Goal: Transaction & Acquisition: Book appointment/travel/reservation

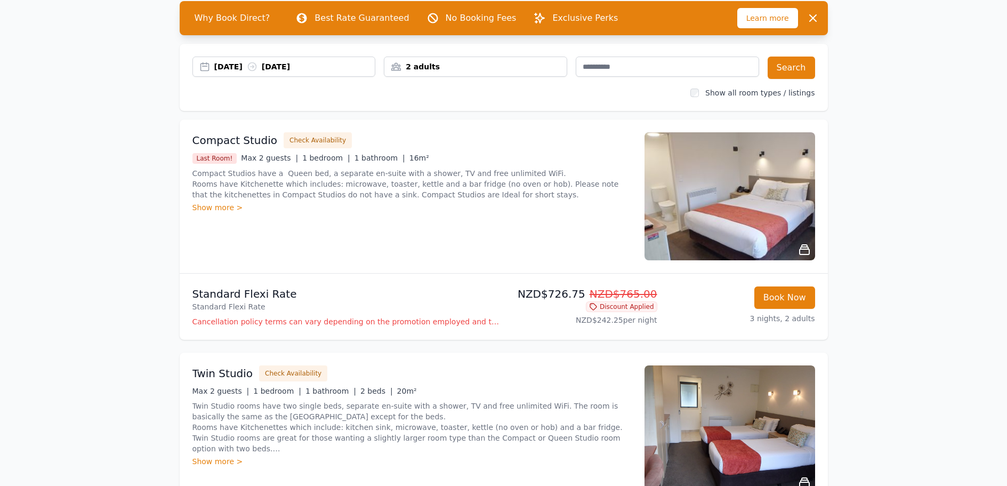
scroll to position [53, 0]
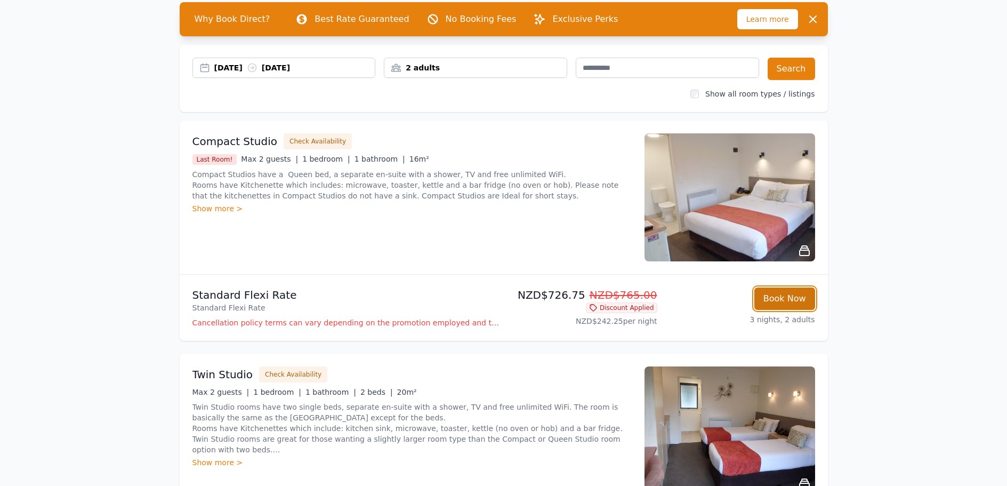
click at [786, 297] on button "Book Now" at bounding box center [785, 298] width 61 height 22
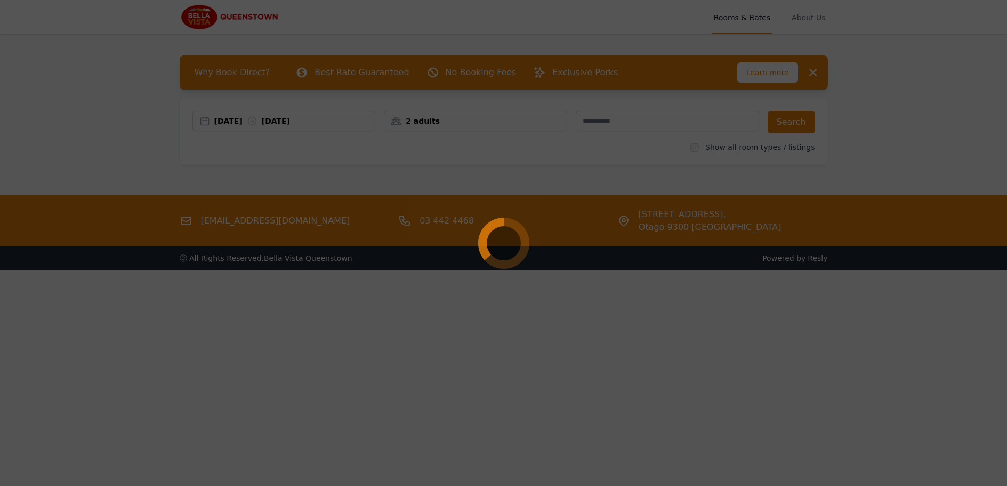
select select "**"
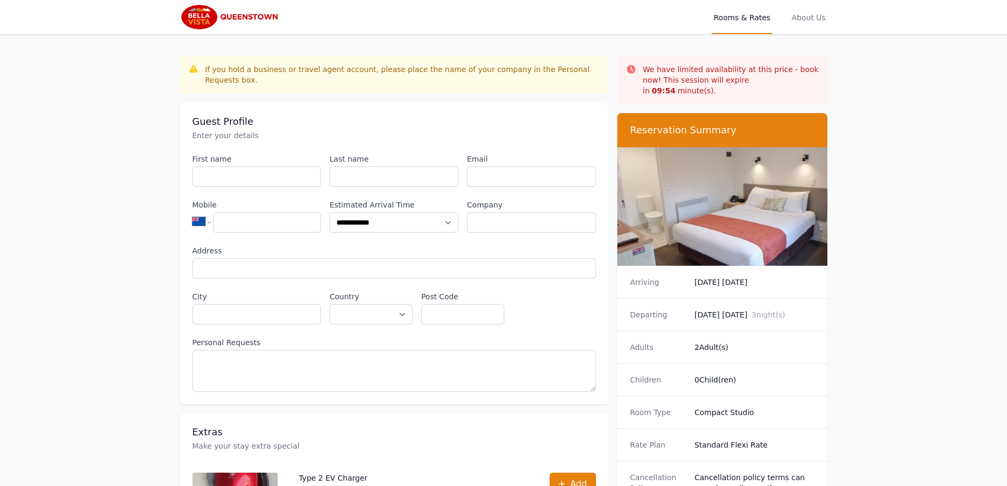
scroll to position [51, 0]
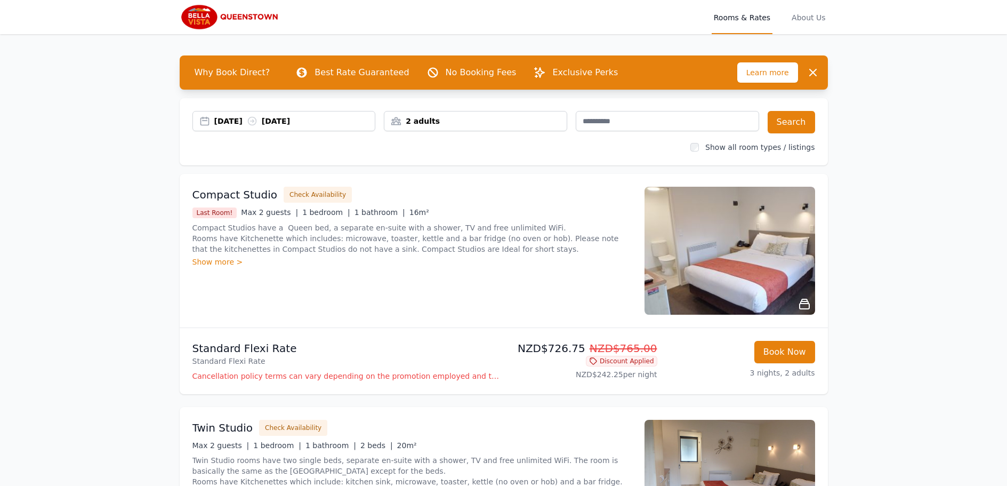
scroll to position [53, 0]
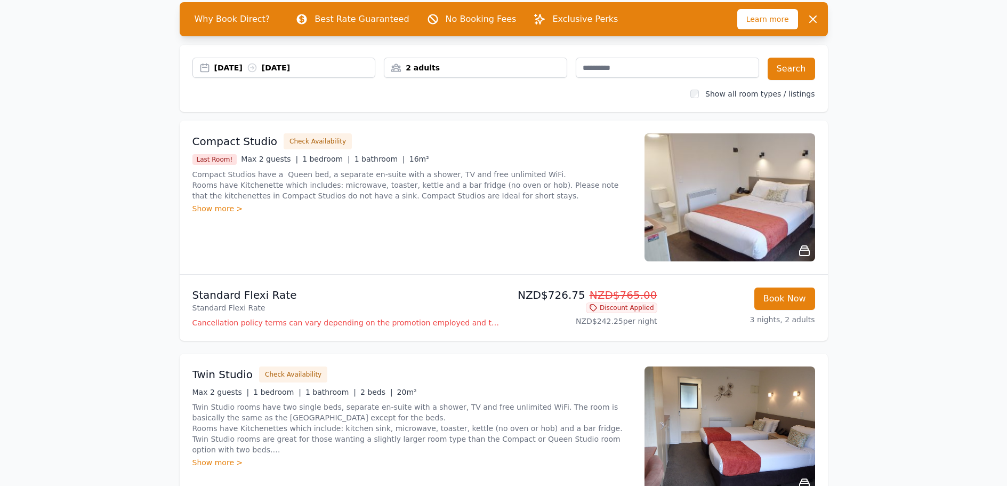
click at [573, 293] on p "NZD$726.75 NZD$765.00" at bounding box center [582, 294] width 149 height 15
